Goal: Navigation & Orientation: Understand site structure

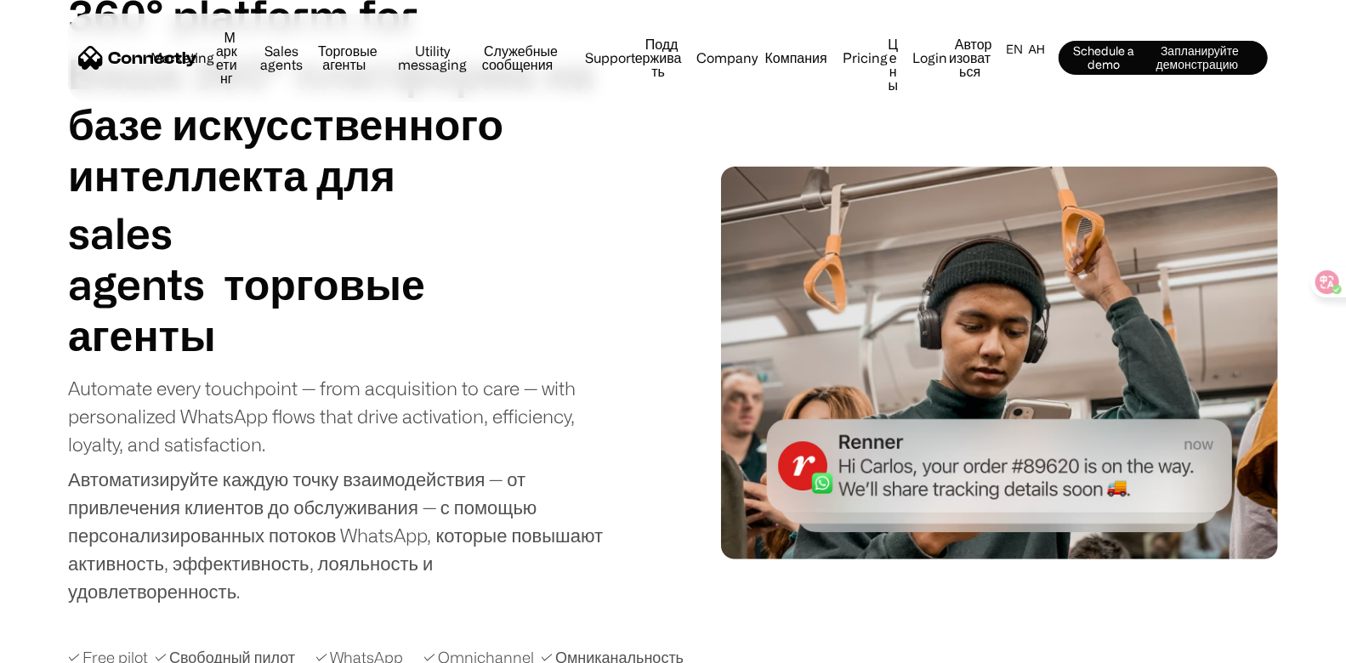
scroll to position [159, 0]
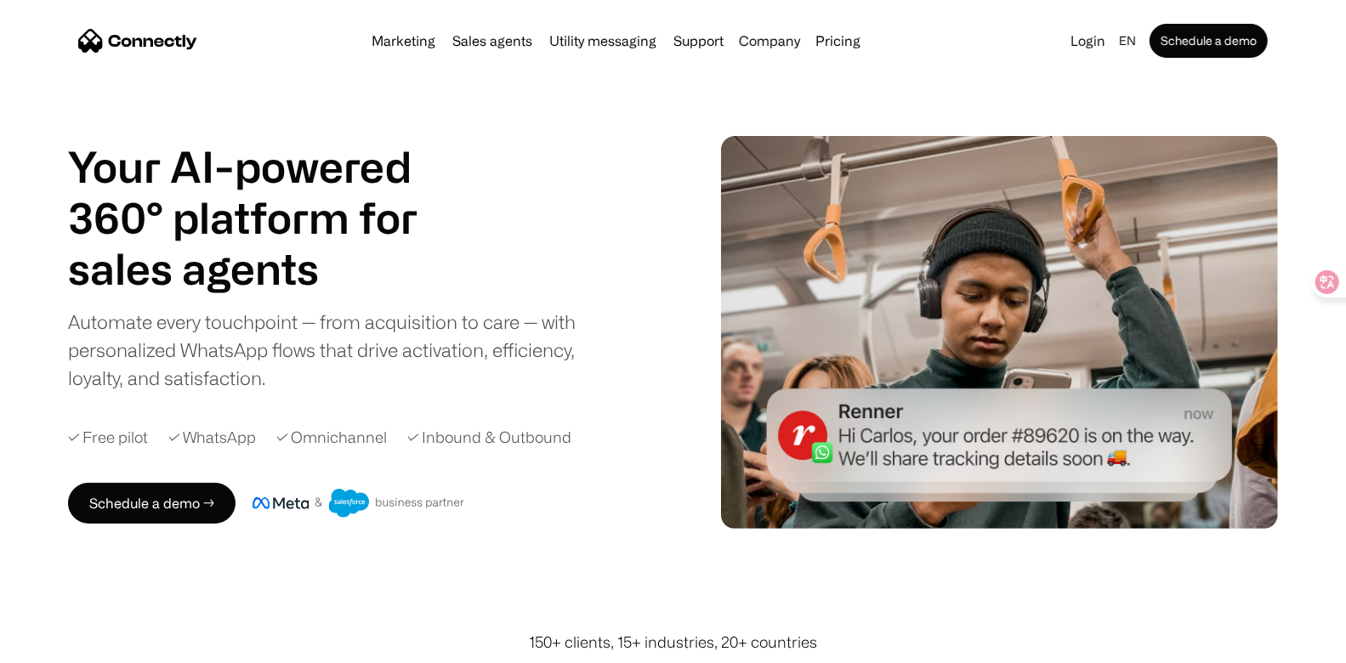
click at [725, 147] on img at bounding box center [999, 332] width 557 height 393
click at [535, 137] on div "Your AI-powered 360° platform for sales agents support utility sales agents Sli…" at bounding box center [673, 332] width 1210 height 393
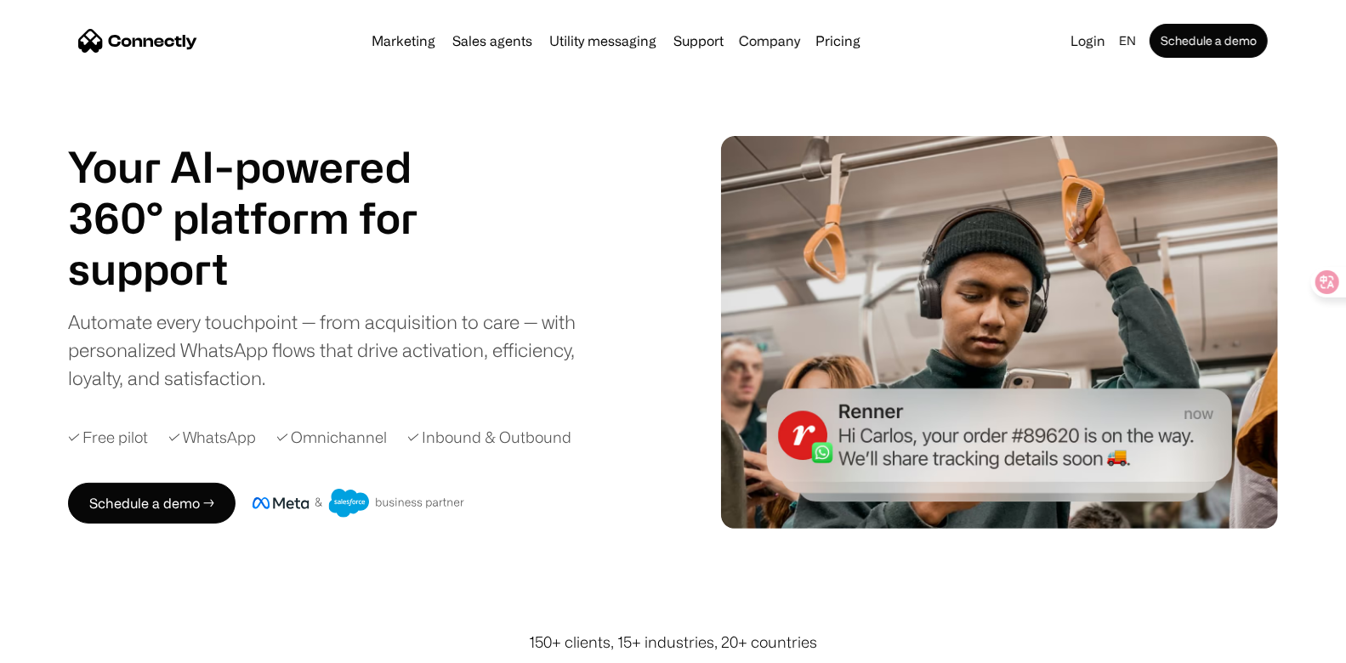
click at [627, 324] on div "Your AI-powered 360° platform for sales agents support utility sales agents Sli…" at bounding box center [367, 266] width 598 height 251
click at [565, 328] on div "Automate every touchpoint — from acquisition to care — with personalized WhatsA…" at bounding box center [336, 350] width 536 height 84
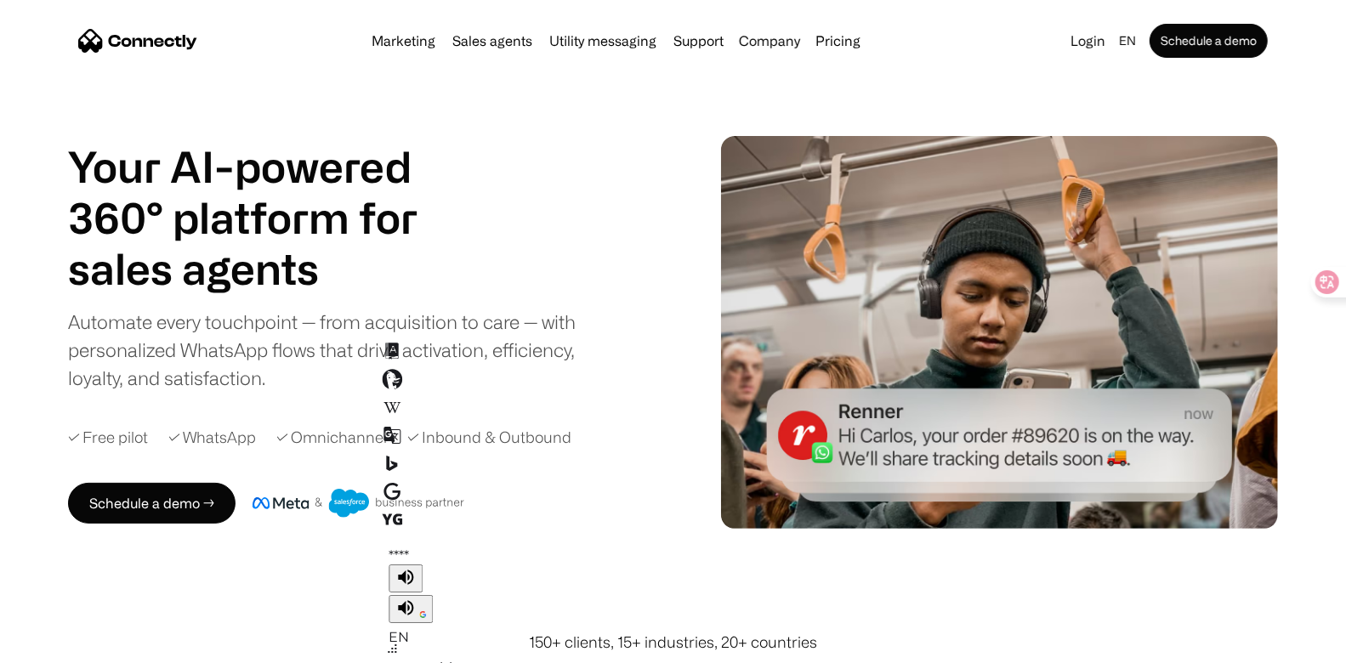
click at [568, 213] on div "Your AI-powered 360° platform for sales agents support utility sales agents Sli…" at bounding box center [336, 266] width 536 height 251
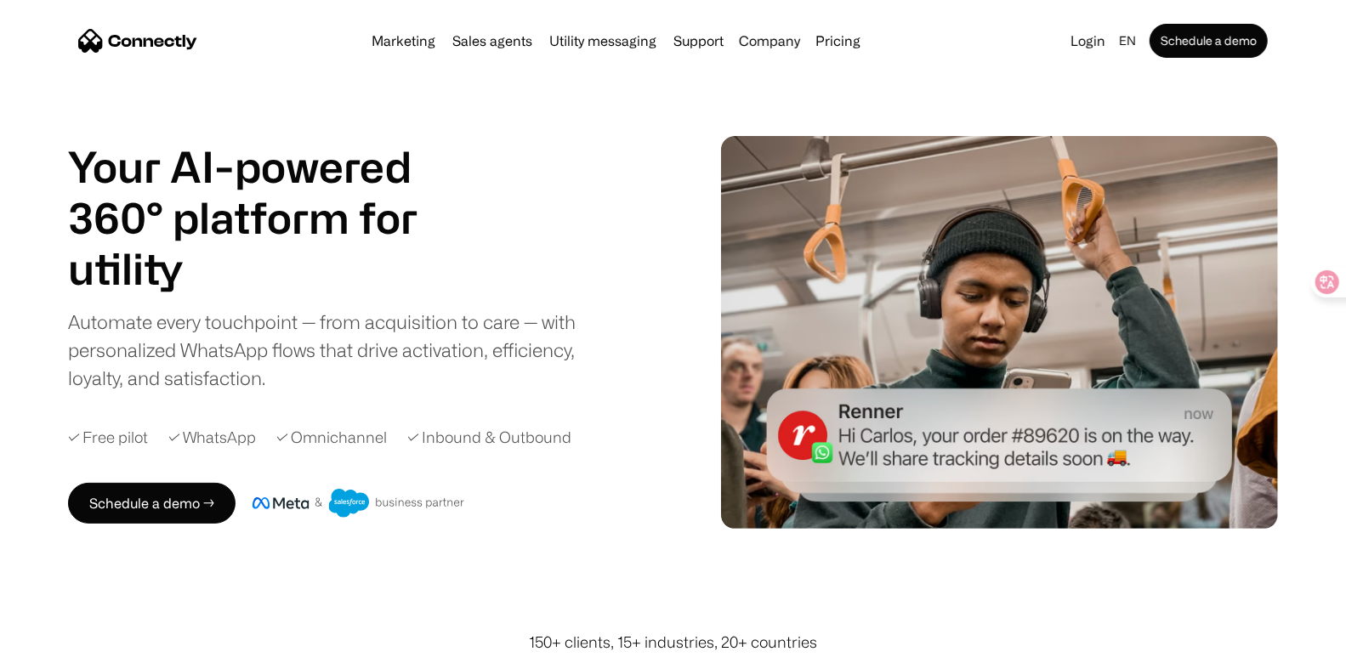
click at [563, 324] on div "Automate every touchpoint — from acquisition to care — with personalized WhatsA…" at bounding box center [336, 350] width 536 height 84
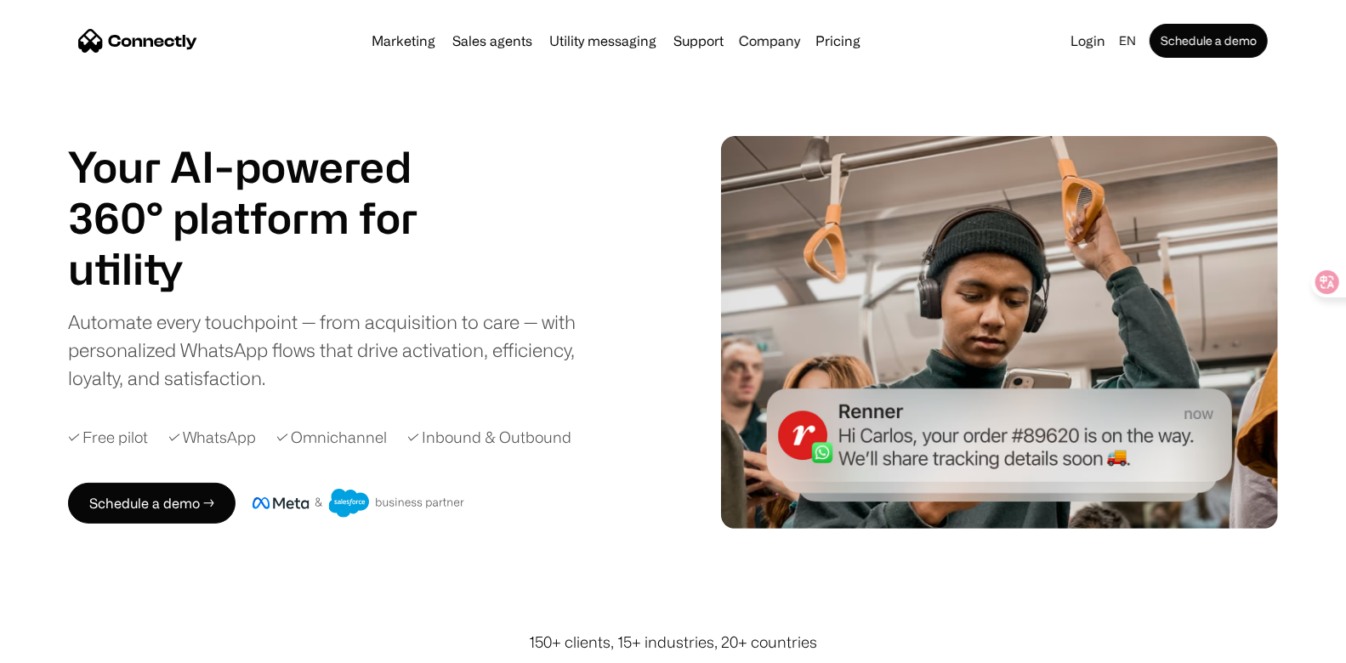
click at [544, 209] on div "Your AI-powered 360° platform for sales agents support utility sales agents Sli…" at bounding box center [336, 266] width 536 height 251
click at [634, 229] on div "Your AI-powered 360° platform for sales agents support utility sales agents Sli…" at bounding box center [367, 266] width 598 height 251
click at [1244, 64] on div "Marketing Sales agents Utility messaging Support Company About us Careers Conta…" at bounding box center [673, 41] width 1210 height 54
